Goal: Check status: Check status

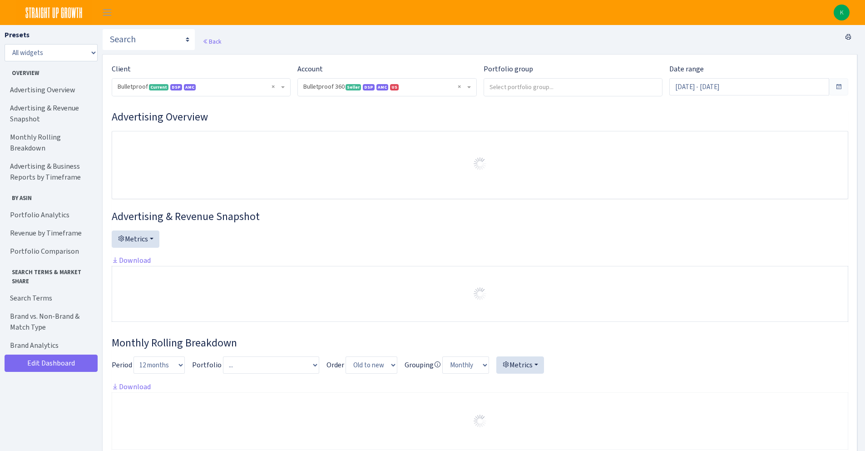
select select "3235730245795869"
click at [713, 81] on input "Aug 1, 2025 - Aug 19, 2025" at bounding box center [749, 86] width 160 height 17
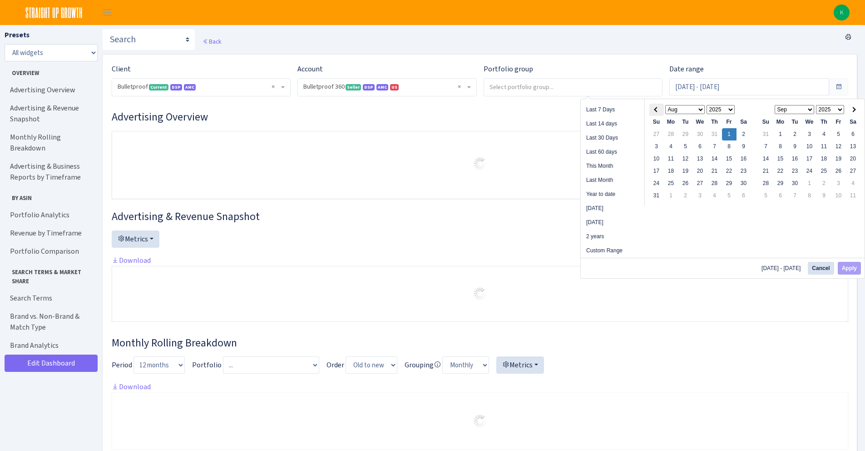
click at [652, 108] on th at bounding box center [656, 110] width 15 height 12
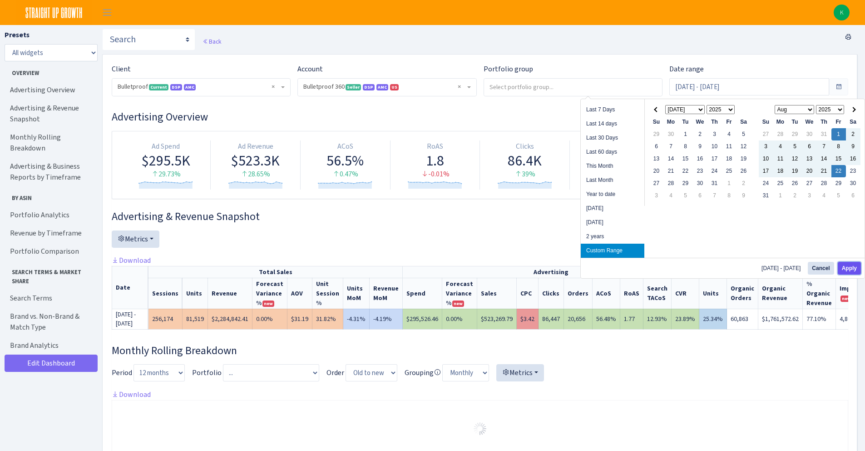
click at [860, 270] on button "Apply" at bounding box center [849, 268] width 23 height 13
type input "[DATE] - [DATE]"
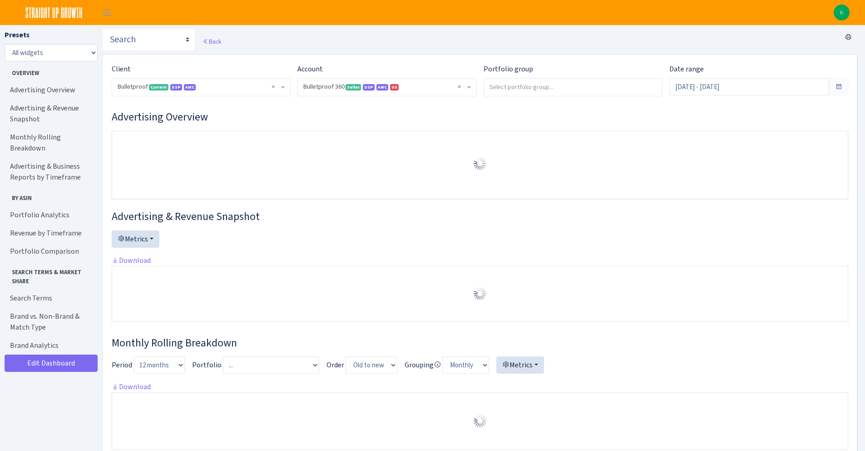
select select "3235730245795869"
click at [68, 289] on link "Search Terms" at bounding box center [50, 298] width 91 height 18
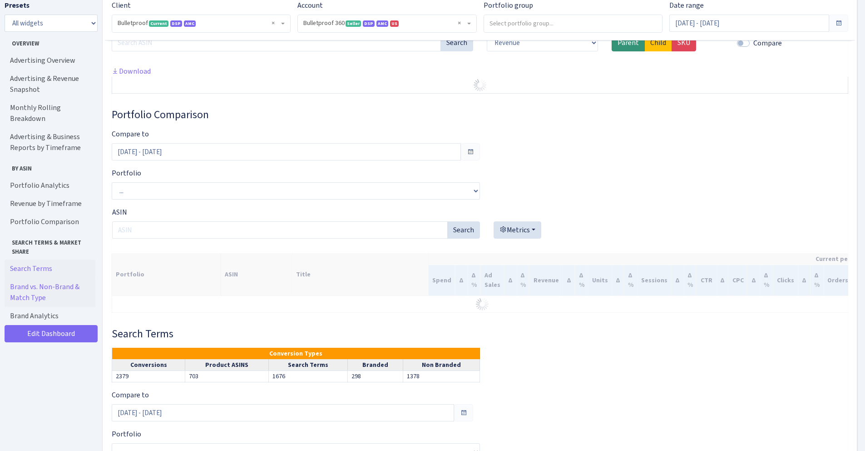
scroll to position [1532, 0]
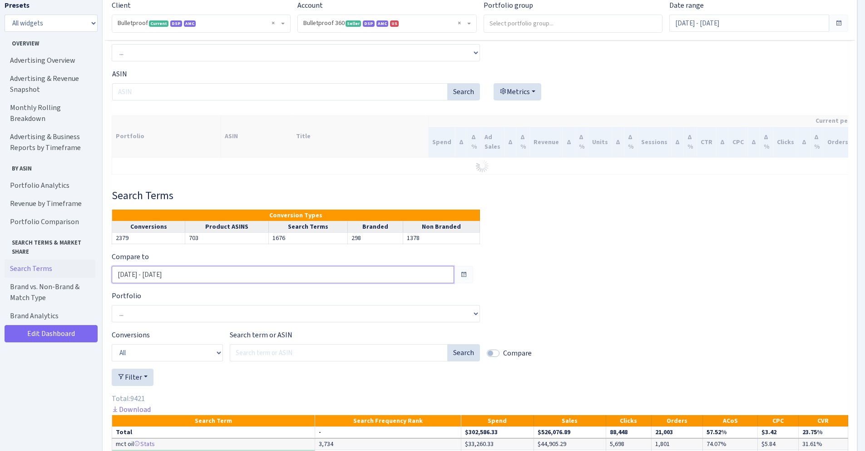
click at [332, 283] on input "[DATE] - [DATE]" at bounding box center [283, 274] width 342 height 17
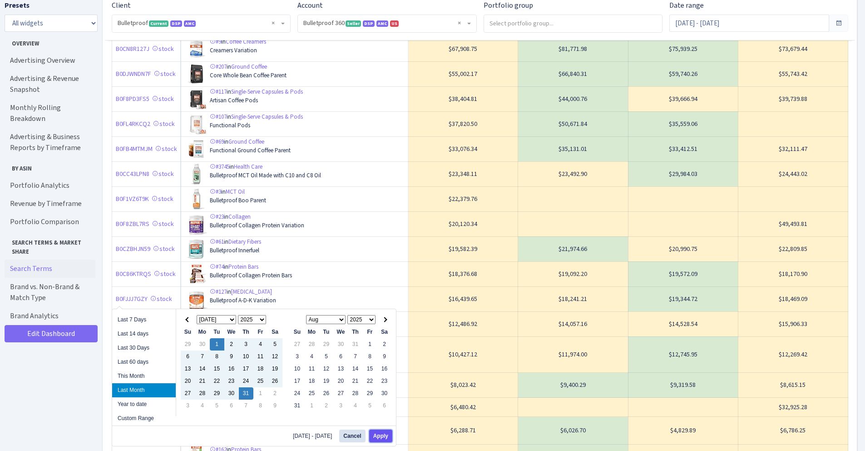
click at [382, 437] on button "Apply" at bounding box center [380, 435] width 23 height 13
type input "[DATE] - [DATE]"
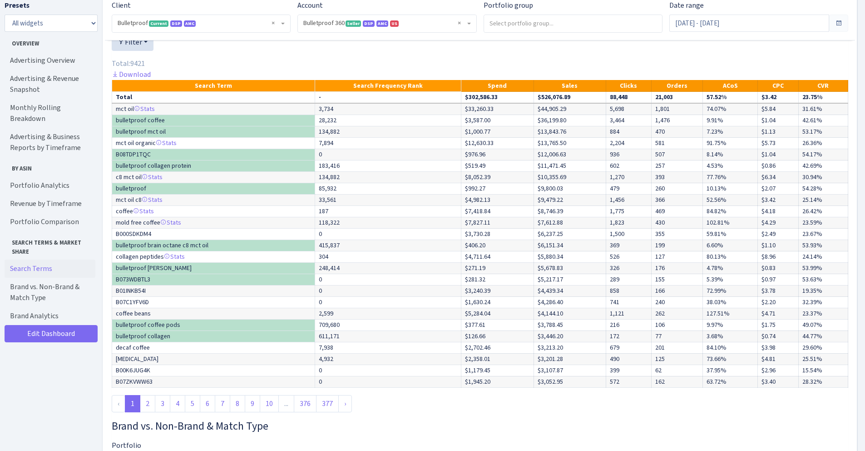
scroll to position [2597, 0]
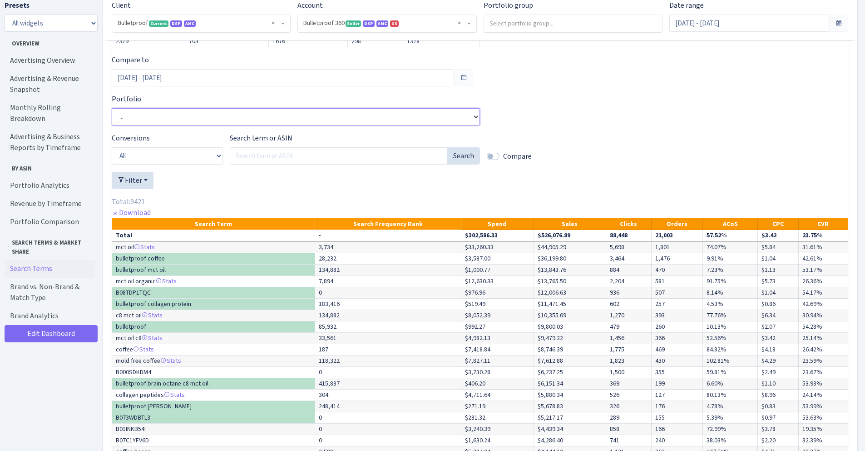
click at [280, 125] on select "... ADK Supplement Charcoal Supplement Collagen Collagen Bars [MEDICAL_DATA] Co…" at bounding box center [296, 116] width 368 height 17
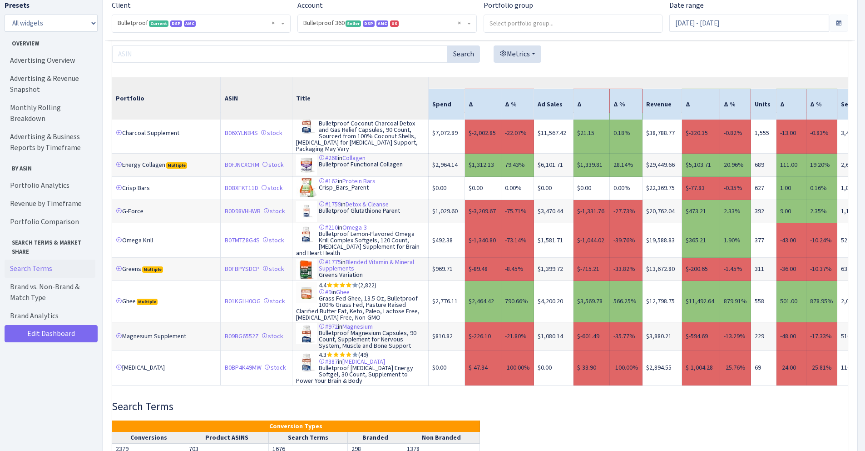
scroll to position [2729, 0]
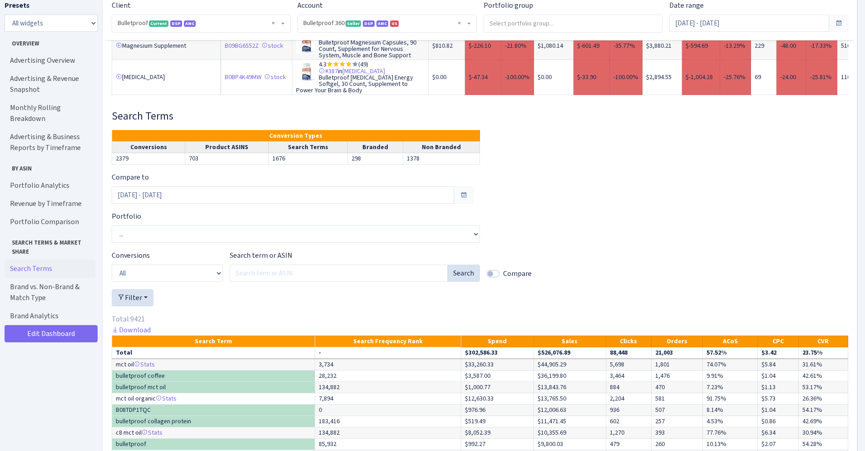
click at [189, 277] on div "Conversions All Product ASINs Search Terms Branded Non Branded" at bounding box center [167, 266] width 111 height 32
click at [189, 282] on select "All Product ASINs Search Terms Branded Non Branded" at bounding box center [167, 272] width 111 height 17
select select "4"
click at [112, 280] on select "All Product ASINs Search Terms Branded Non Branded" at bounding box center [167, 272] width 111 height 17
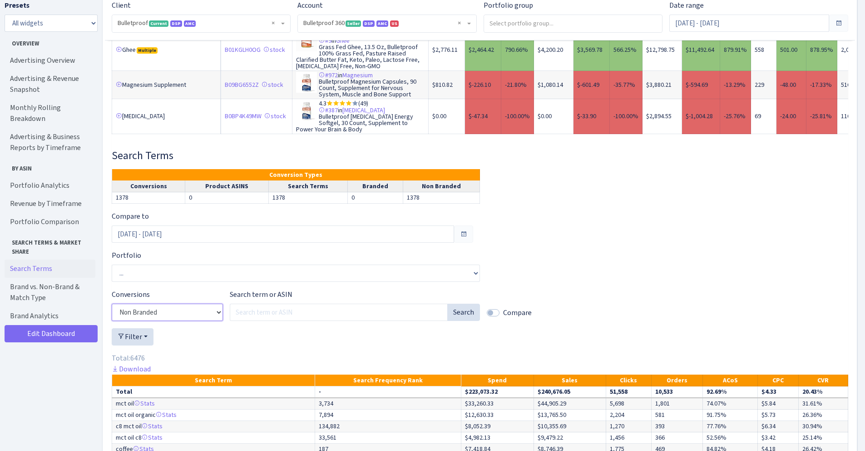
scroll to position [3481, 0]
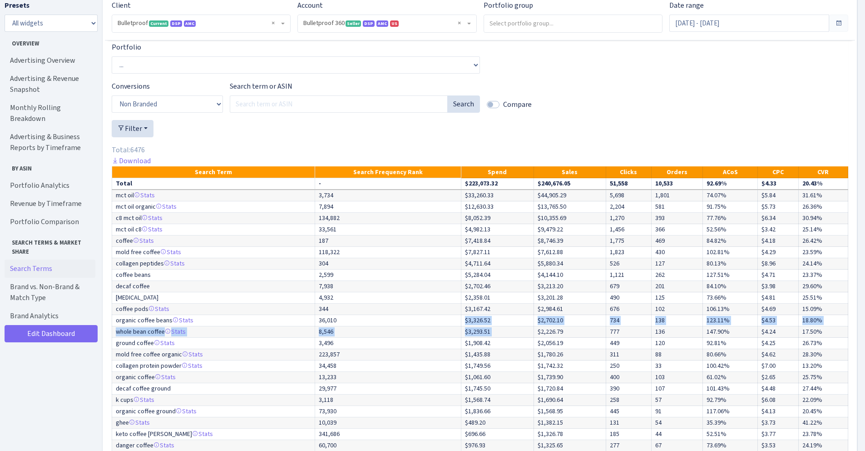
drag, startPoint x: 377, startPoint y: 339, endPoint x: 544, endPoint y: 342, distance: 166.7
click at [544, 342] on tbody "Total - $223,073.32 $240,676.05 51,558 10,533 92.69% $4.33 20.43% mct oil Stats…" at bounding box center [480, 326] width 736 height 296
click at [517, 326] on td "$3,326.52" at bounding box center [497, 320] width 72 height 11
drag, startPoint x: 530, startPoint y: 337, endPoint x: 590, endPoint y: 337, distance: 60.4
click at [590, 326] on tr "organic coffee beans Stats 36,010 $3,326.52 $2,702.10 734 138 123.11% $4.53 18.…" at bounding box center [480, 320] width 736 height 11
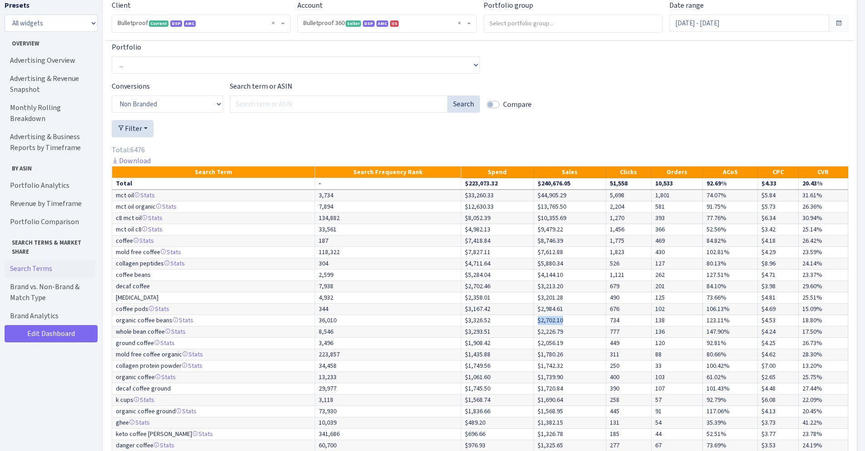
scroll to position [3499, 0]
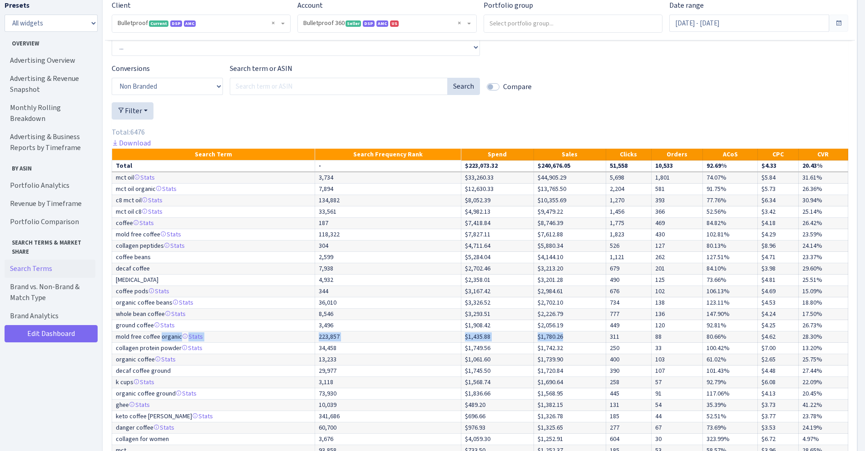
drag, startPoint x: 210, startPoint y: 348, endPoint x: 572, endPoint y: 348, distance: 362.4
click at [572, 342] on tr "mold free coffee organic Stats 223,857 $1,435.88 $1,780.26 311 88 80.66% $4.62 …" at bounding box center [480, 336] width 736 height 11
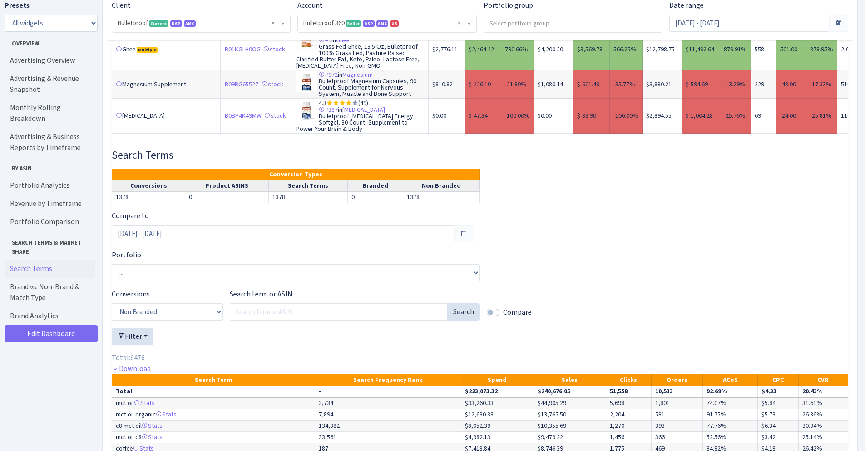
scroll to position [3253, 0]
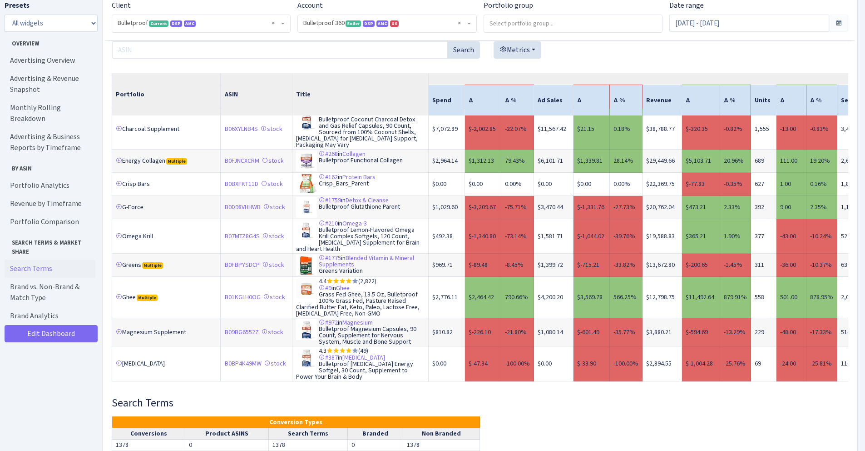
click at [181, 270] on td "Greens Multiple" at bounding box center [166, 264] width 109 height 23
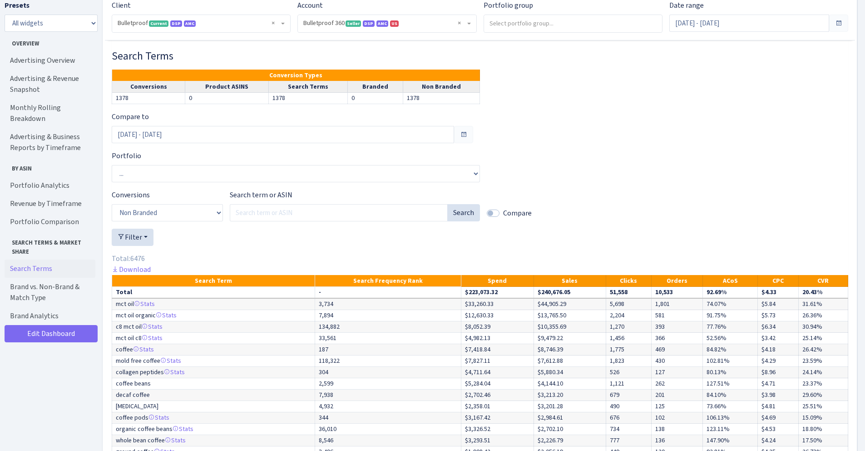
scroll to position [3689, 0]
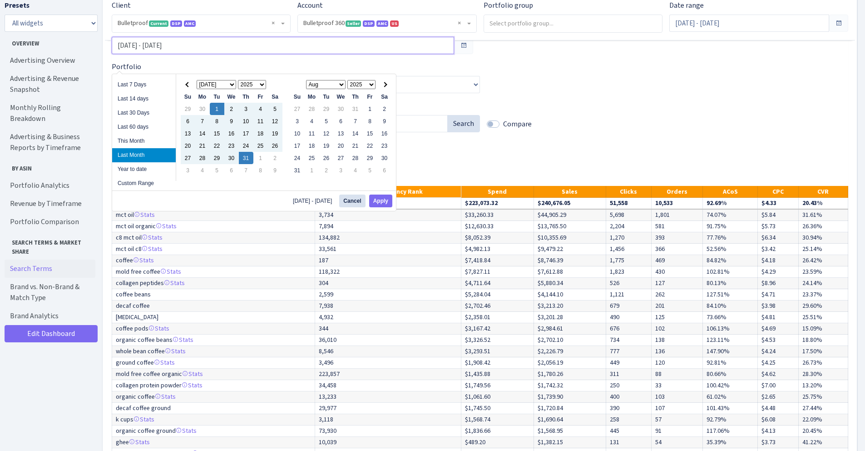
click at [423, 54] on input "[DATE] - [DATE]" at bounding box center [283, 45] width 342 height 17
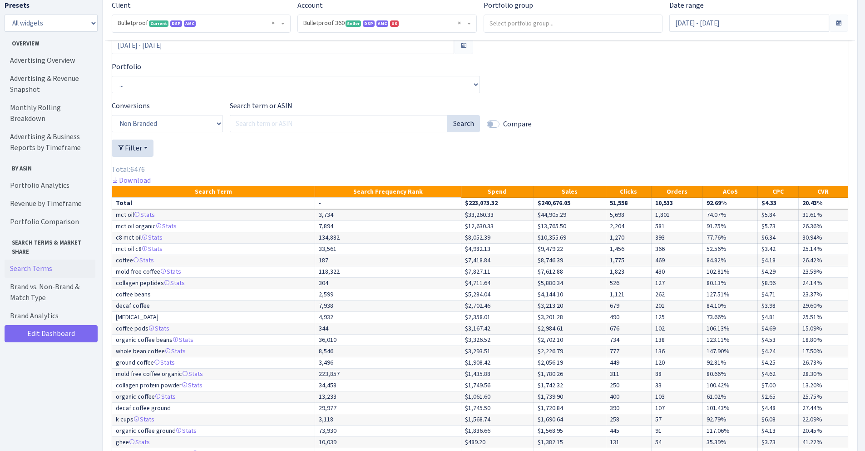
click at [658, 102] on div "Compare to [DATE] - [DATE] Portfolio ... ADK Supplement Charcoal Supplement Col…" at bounding box center [480, 269] width 737 height 495
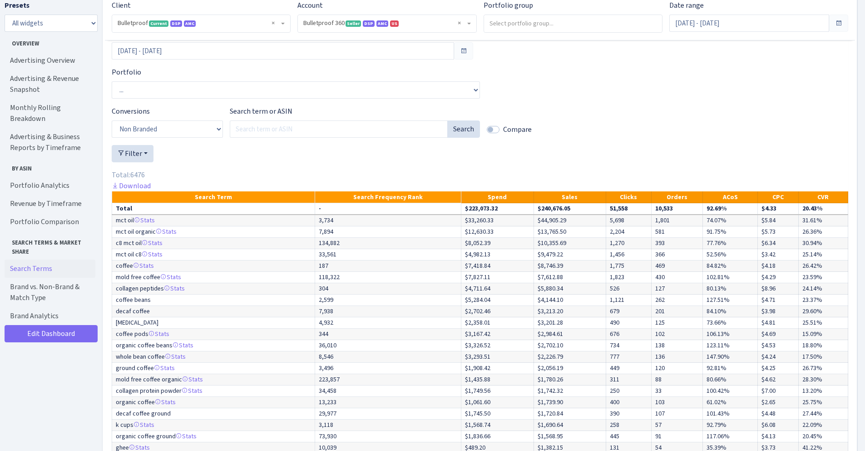
click at [503, 135] on label "Compare" at bounding box center [517, 129] width 29 height 11
click at [503, 130] on input "Compare" at bounding box center [506, 127] width 6 height 6
checkbox input "true"
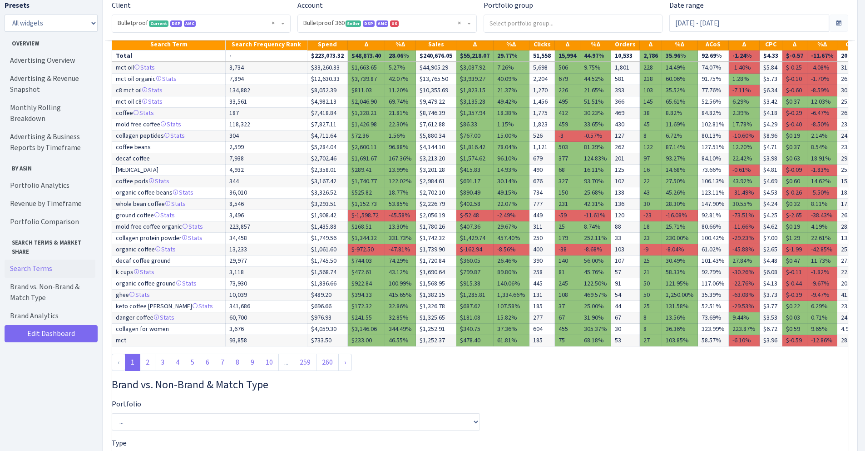
scroll to position [3825, 0]
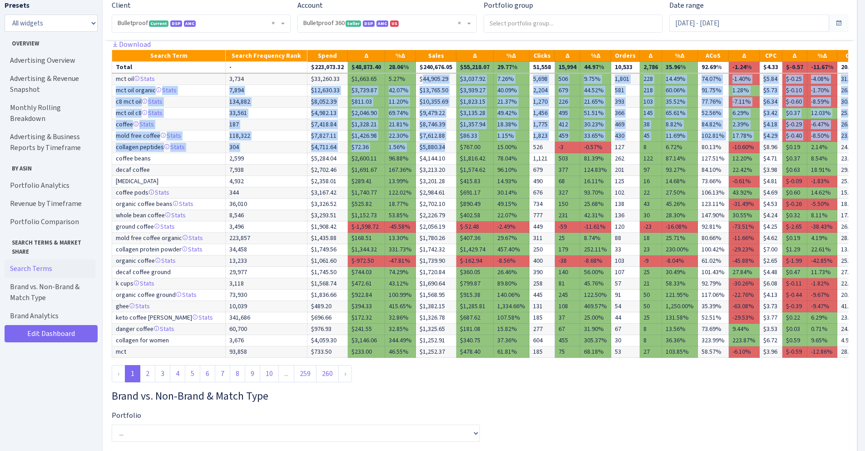
drag, startPoint x: 425, startPoint y: 97, endPoint x: 451, endPoint y: 168, distance: 75.4
click at [451, 168] on tbody "Total - $223,073.32 $48,873.40 28.06% $240,676.05 $55,218.07 29.77% 51,558 15,9…" at bounding box center [502, 210] width 781 height 296
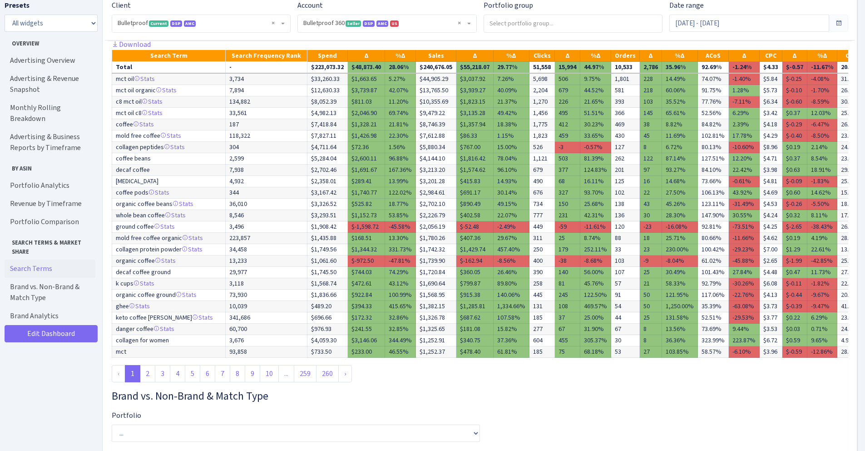
click at [456, 198] on td "$2,984.61" at bounding box center [436, 192] width 40 height 11
click at [436, 210] on td "$2,702.10" at bounding box center [436, 203] width 40 height 11
click at [435, 210] on td "$2,702.10" at bounding box center [436, 203] width 40 height 11
click at [430, 210] on td "$2,702.10" at bounding box center [436, 203] width 40 height 11
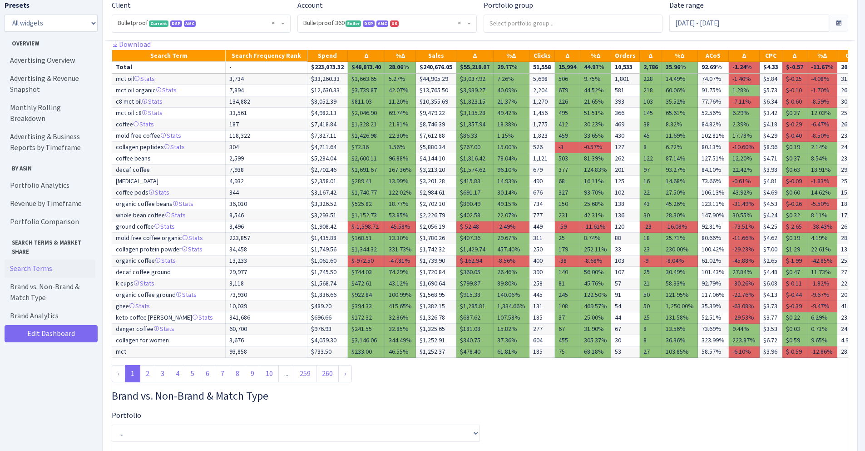
click at [429, 210] on td "$2,702.10" at bounding box center [436, 203] width 40 height 11
click at [428, 221] on td "$2,226.79" at bounding box center [436, 215] width 40 height 11
click at [429, 210] on td "$2,702.10" at bounding box center [436, 203] width 40 height 11
click at [432, 210] on td "$2,702.10" at bounding box center [436, 203] width 40 height 11
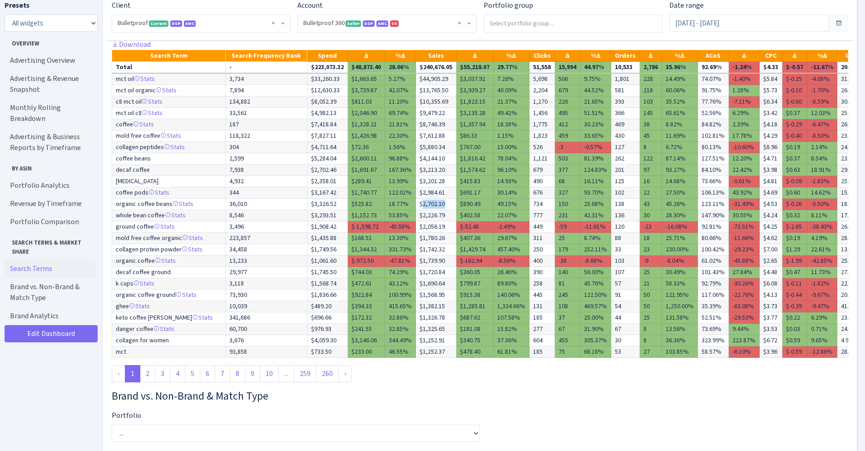
click at [432, 210] on td "$2,702.10" at bounding box center [436, 203] width 40 height 11
click at [429, 233] on td "$2,056.19" at bounding box center [436, 226] width 40 height 11
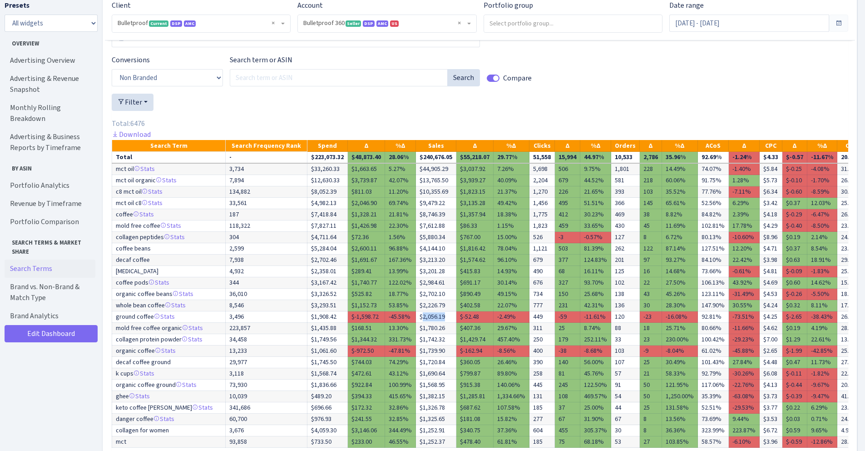
scroll to position [3830, 0]
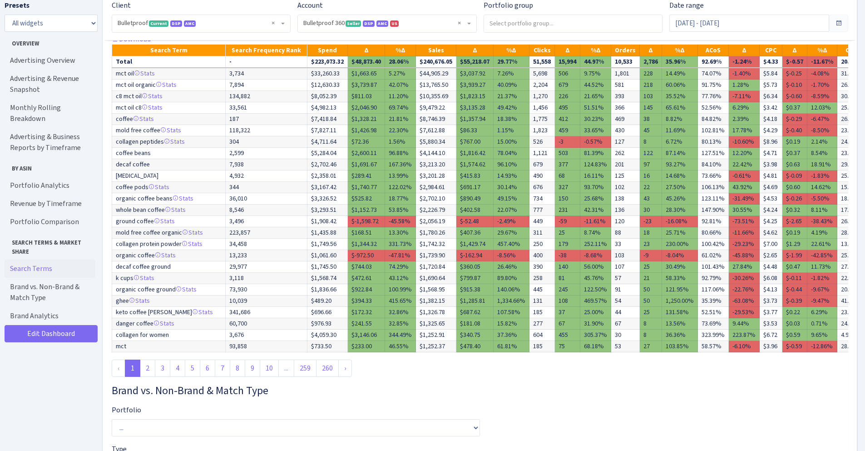
click at [432, 272] on td "$1,720.84" at bounding box center [436, 266] width 40 height 11
click at [431, 261] on td "$1,739.90" at bounding box center [436, 255] width 40 height 11
click at [430, 261] on td "$1,739.90" at bounding box center [436, 255] width 40 height 11
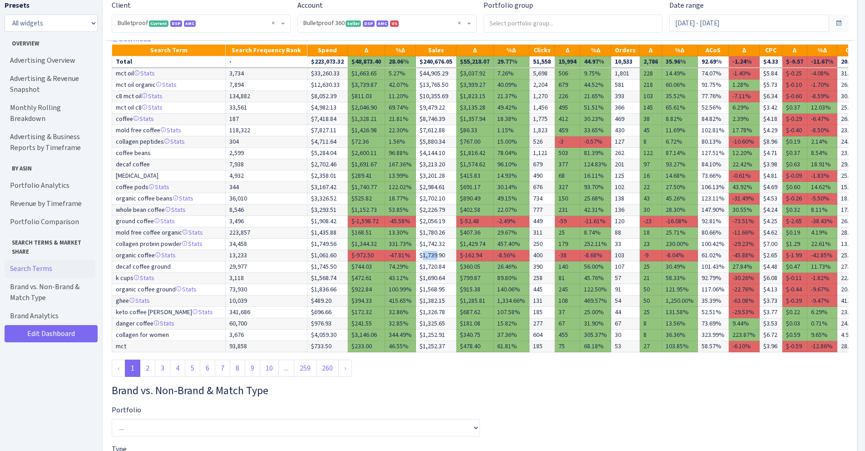
drag, startPoint x: 425, startPoint y: 271, endPoint x: 440, endPoint y: 272, distance: 14.6
click at [440, 261] on td "$1,739.90" at bounding box center [436, 255] width 40 height 11
